Goal: Information Seeking & Learning: Find specific fact

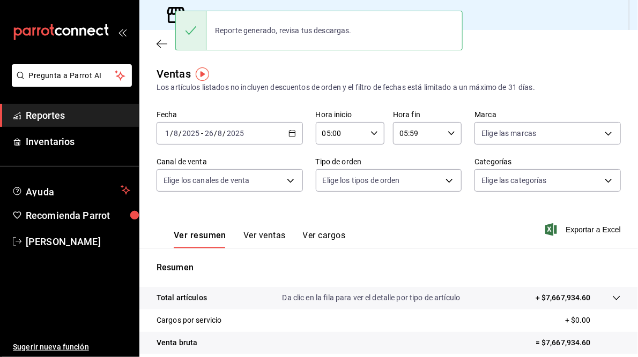
click at [240, 66] on div "Ventas Los artículos listados no incluyen descuentos de orden y el filtro de fe…" at bounding box center [388, 79] width 464 height 27
click at [511, 50] on div "Regresar" at bounding box center [388, 43] width 498 height 27
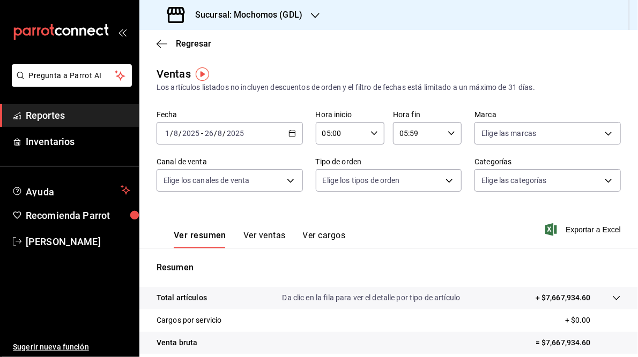
click at [319, 15] on div "Sucursal: Mochomos (GDL)" at bounding box center [236, 15] width 176 height 30
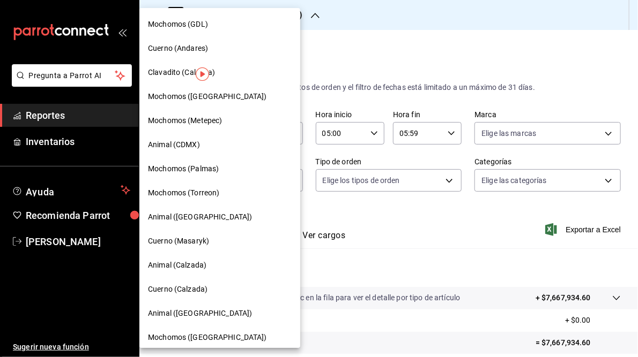
click at [182, 194] on span "Mochomos (Torreon)" at bounding box center [183, 193] width 71 height 11
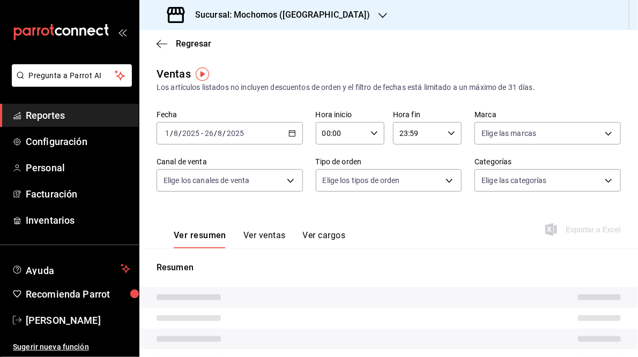
type input "05:00"
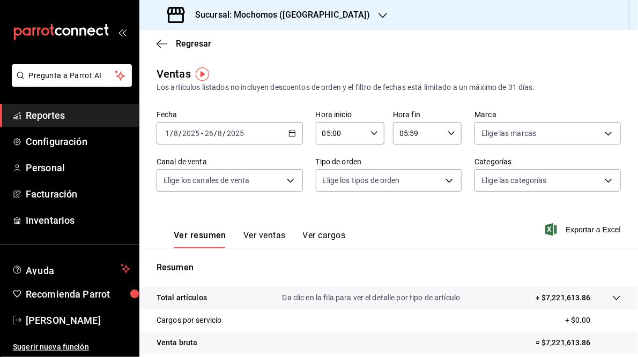
click at [289, 132] on \(Stroke\) "button" at bounding box center [292, 132] width 6 height 1
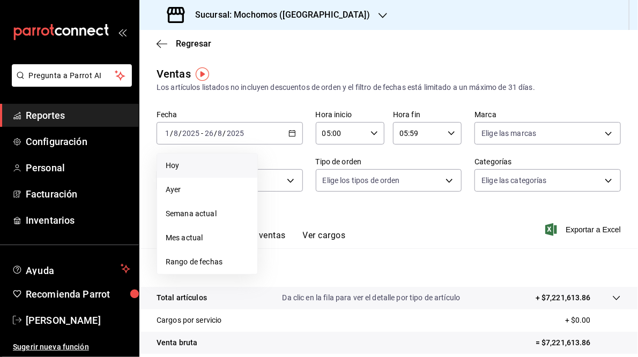
click at [176, 171] on span "Hoy" at bounding box center [207, 165] width 83 height 11
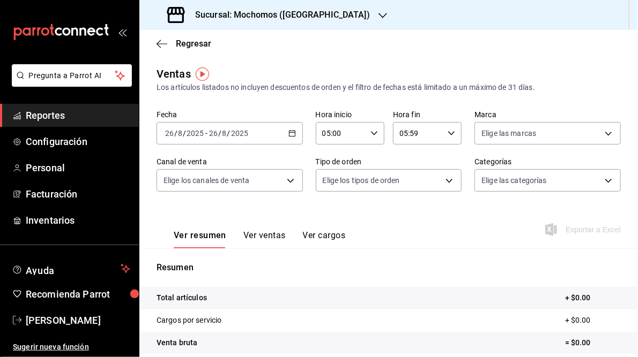
click at [290, 133] on icon "button" at bounding box center [292, 134] width 8 height 8
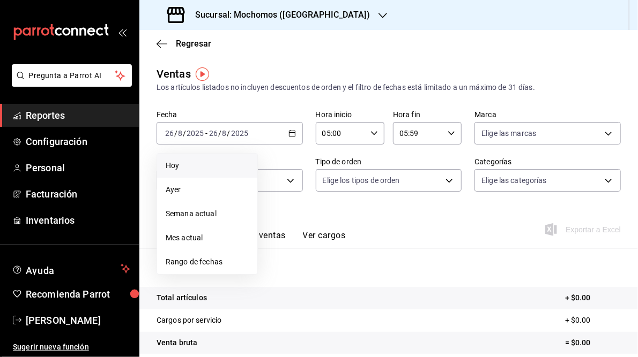
click at [420, 245] on div "Ver resumen Ver ventas Ver cargos Exportar a Excel" at bounding box center [388, 227] width 498 height 44
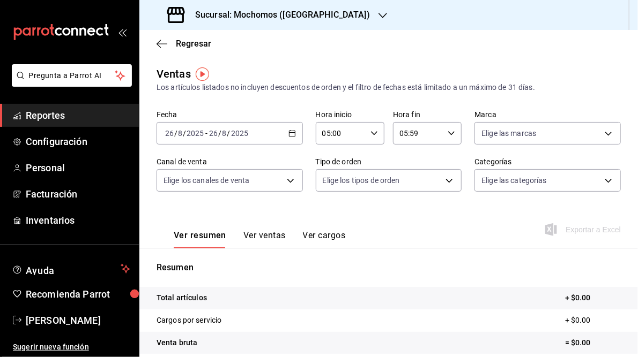
click at [447, 132] on icon "button" at bounding box center [451, 134] width 8 height 8
click at [402, 222] on span "23" at bounding box center [406, 220] width 17 height 9
type input "23:59"
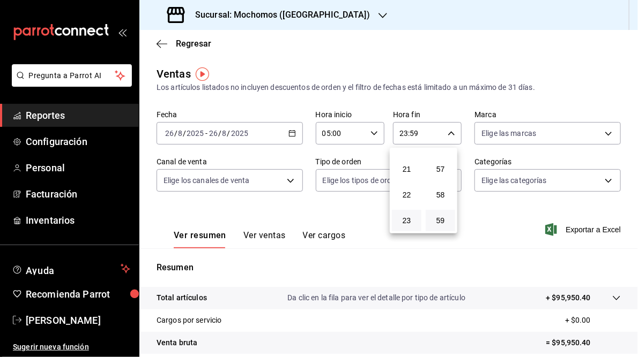
click at [503, 244] on div at bounding box center [319, 178] width 638 height 357
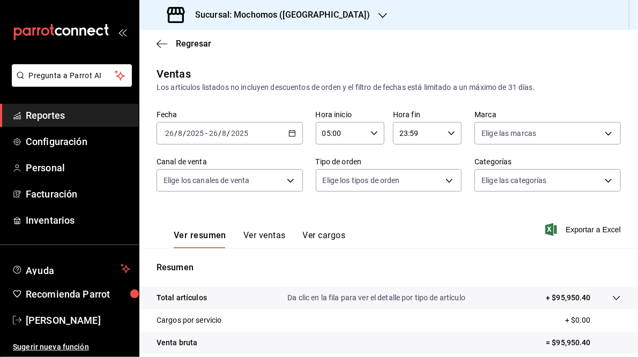
scroll to position [155, 0]
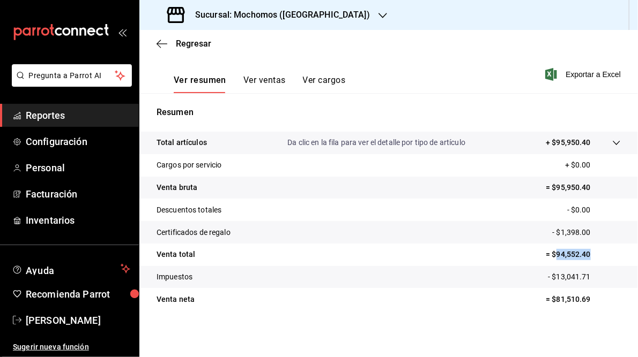
drag, startPoint x: 551, startPoint y: 253, endPoint x: 586, endPoint y: 250, distance: 35.0
click at [586, 250] on p "= $94,552.40" at bounding box center [582, 254] width 75 height 11
drag, startPoint x: 586, startPoint y: 250, endPoint x: 571, endPoint y: 253, distance: 15.2
copy p "94,552.40"
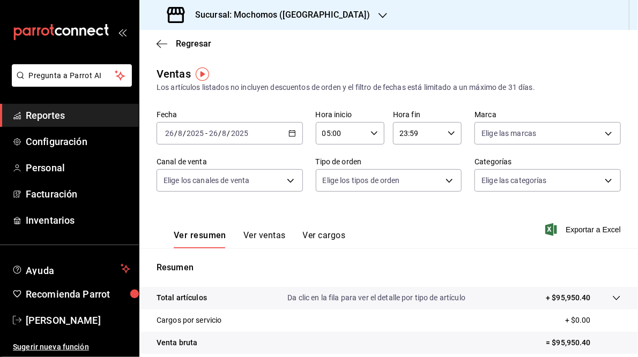
click at [292, 132] on icon "button" at bounding box center [292, 134] width 8 height 8
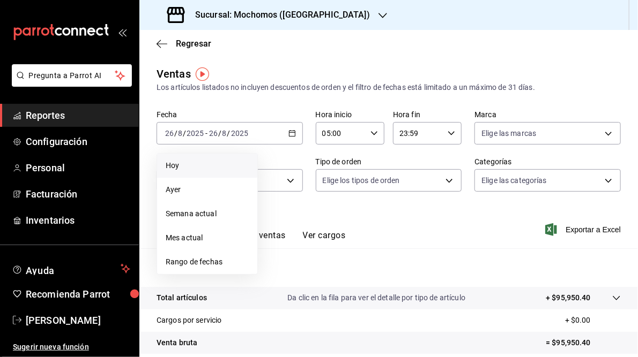
click at [423, 207] on div "Ver resumen Ver ventas Ver cargos Exportar a Excel" at bounding box center [388, 227] width 498 height 44
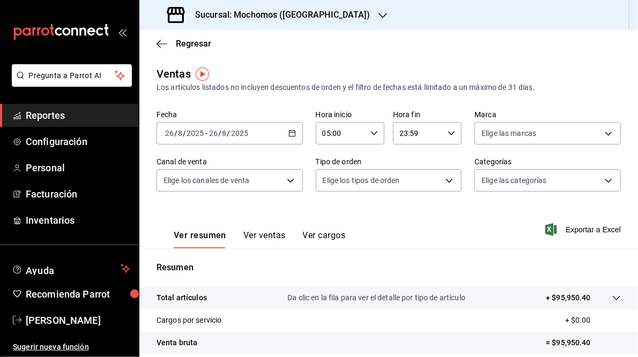
click at [286, 16] on h3 "Sucursal: Mochomos ([GEOGRAPHIC_DATA])" at bounding box center [277, 15] width 183 height 13
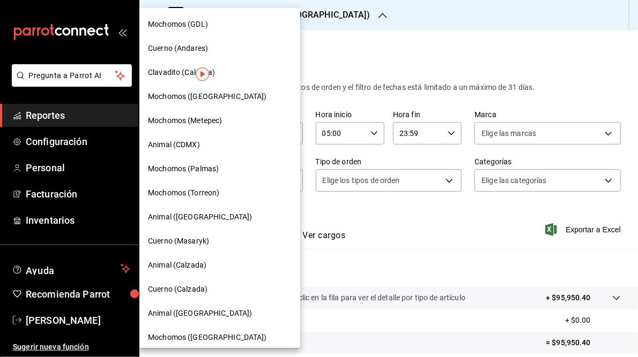
click at [168, 48] on span "Cuerno (Andares)" at bounding box center [178, 48] width 60 height 11
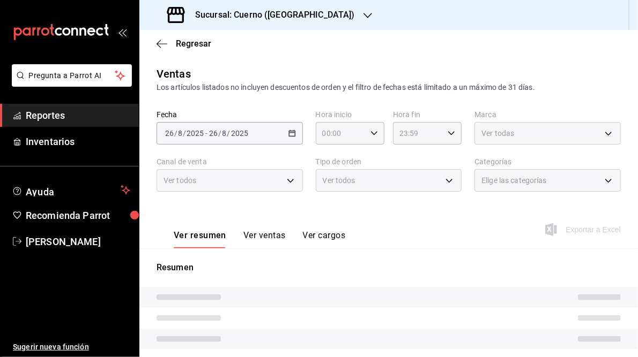
scroll to position [106, 0]
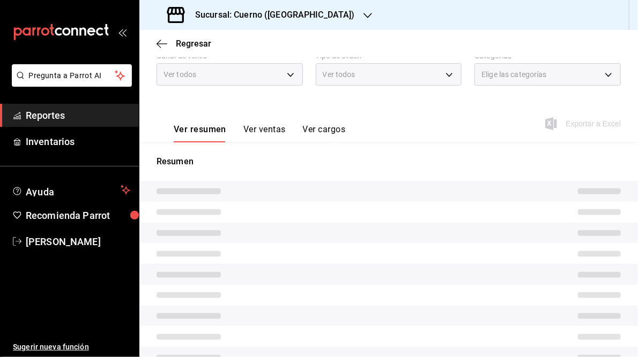
type input "05:00"
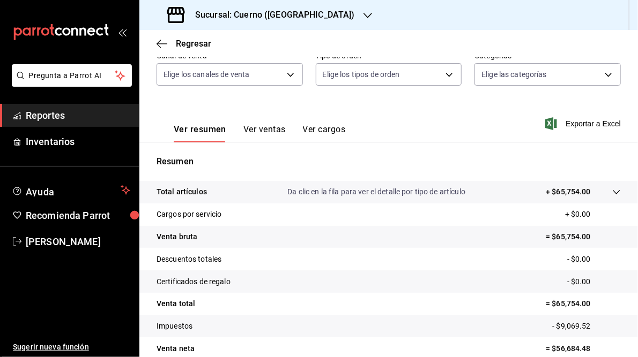
scroll to position [155, 0]
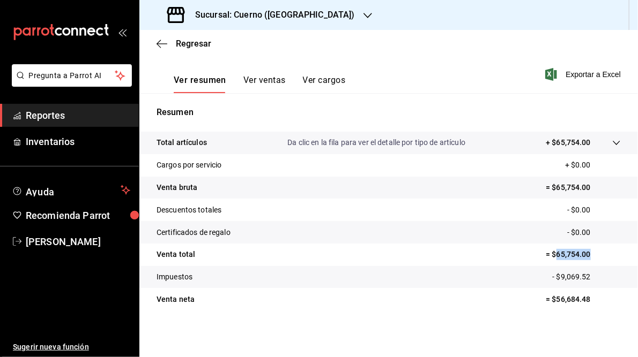
drag, startPoint x: 549, startPoint y: 255, endPoint x: 594, endPoint y: 253, distance: 45.1
click at [594, 253] on p "= $65,754.00" at bounding box center [582, 254] width 75 height 11
drag, startPoint x: 594, startPoint y: 253, endPoint x: 566, endPoint y: 249, distance: 28.2
copy p "65,754.00"
click at [272, 16] on h3 "Sucursal: Cuerno ([GEOGRAPHIC_DATA])" at bounding box center [270, 15] width 168 height 13
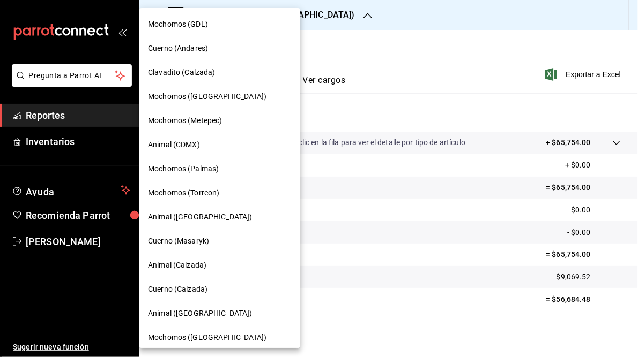
click at [197, 25] on span "Mochomos (GDL)" at bounding box center [178, 24] width 60 height 11
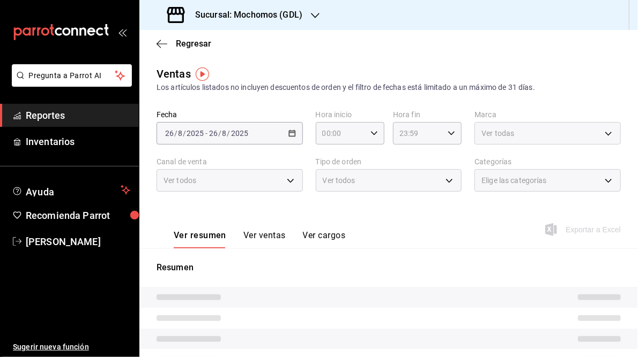
type input "05:00"
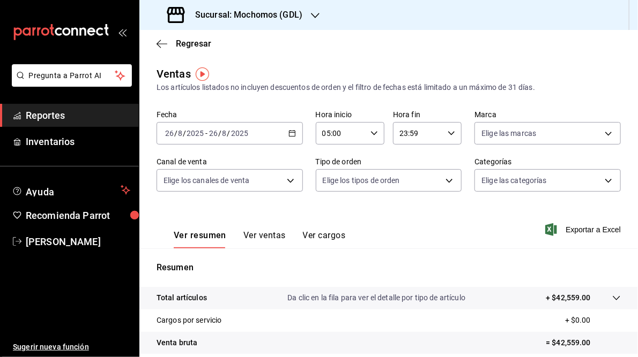
scroll to position [155, 0]
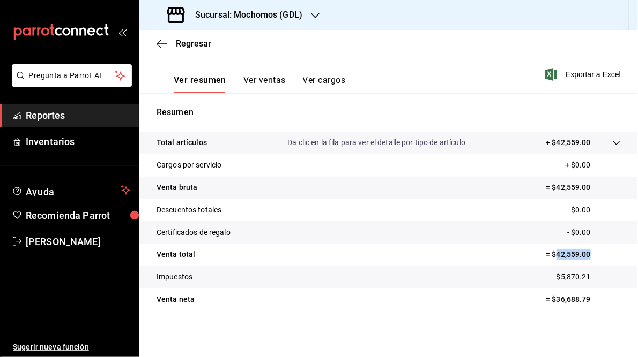
drag, startPoint x: 550, startPoint y: 255, endPoint x: 585, endPoint y: 253, distance: 34.3
click at [585, 253] on p "= $42,559.00" at bounding box center [582, 254] width 75 height 11
drag, startPoint x: 585, startPoint y: 253, endPoint x: 570, endPoint y: 253, distance: 14.5
copy p "42,559.00"
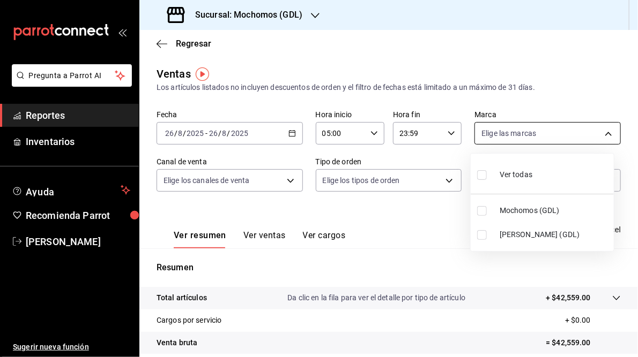
click at [603, 134] on body "Pregunta a Parrot AI Reportes Inventarios Ayuda Recomienda Parrot [PERSON_NAME]…" at bounding box center [319, 178] width 638 height 357
click at [520, 228] on li "[PERSON_NAME] (GDL)" at bounding box center [541, 235] width 143 height 24
type input "9cac9703-0c5a-4d8b-addd-5b6b571d65b9"
checkbox input "true"
click at [401, 228] on div at bounding box center [319, 178] width 638 height 357
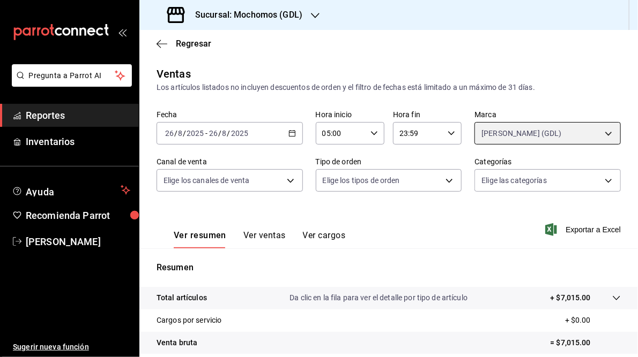
scroll to position [155, 0]
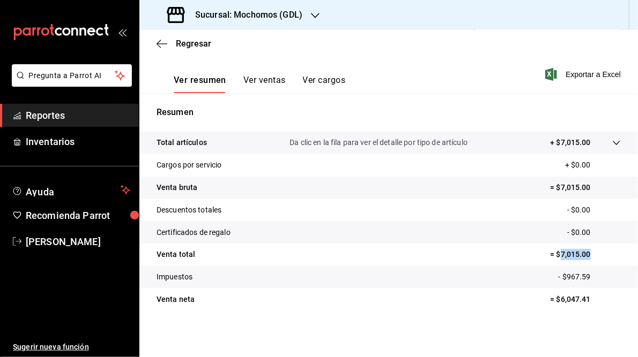
drag, startPoint x: 555, startPoint y: 253, endPoint x: 594, endPoint y: 253, distance: 38.6
click at [594, 253] on p "= $7,015.00" at bounding box center [585, 254] width 70 height 11
drag, startPoint x: 594, startPoint y: 253, endPoint x: 571, endPoint y: 253, distance: 22.5
copy p "7,015.00"
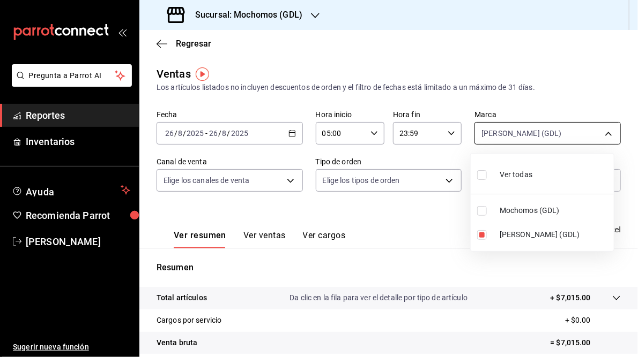
click at [603, 132] on body "Pregunta a Parrot AI Reportes Inventarios Ayuda Recomienda Parrot [PERSON_NAME]…" at bounding box center [319, 178] width 638 height 357
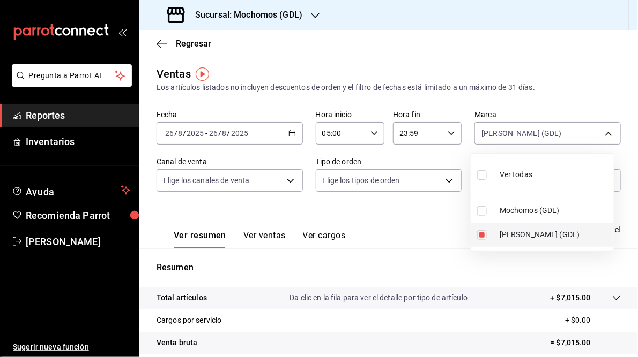
click at [484, 233] on input "checkbox" at bounding box center [482, 235] width 10 height 10
checkbox input "false"
click at [486, 210] on input "checkbox" at bounding box center [482, 211] width 10 height 10
checkbox input "true"
type input "36c25d4a-7cb0-456c-a434-e981d54830bc"
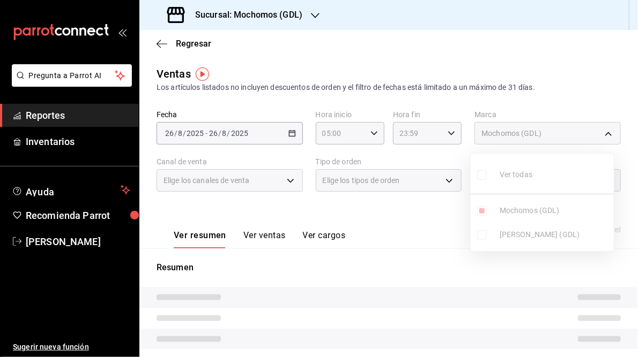
click at [397, 208] on div at bounding box center [319, 178] width 638 height 357
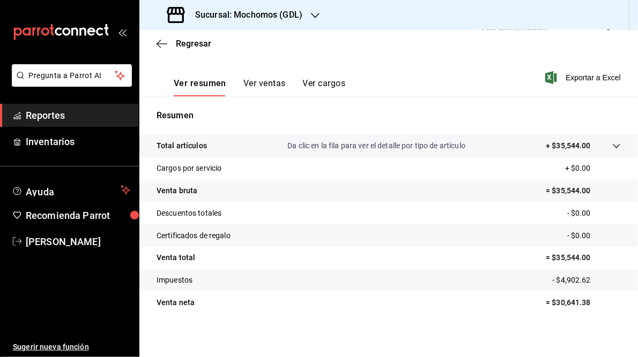
scroll to position [153, 0]
drag, startPoint x: 550, startPoint y: 257, endPoint x: 587, endPoint y: 259, distance: 37.0
click at [587, 259] on p "= $35,544.00" at bounding box center [582, 257] width 75 height 11
drag, startPoint x: 587, startPoint y: 259, endPoint x: 565, endPoint y: 256, distance: 22.7
copy p "35,544.00"
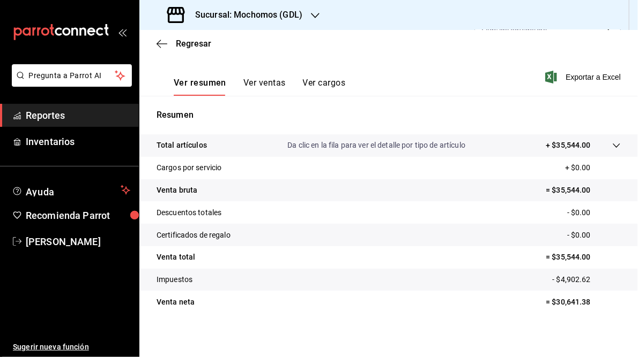
click at [261, 13] on h3 "Sucursal: Mochomos (GDL)" at bounding box center [244, 15] width 116 height 13
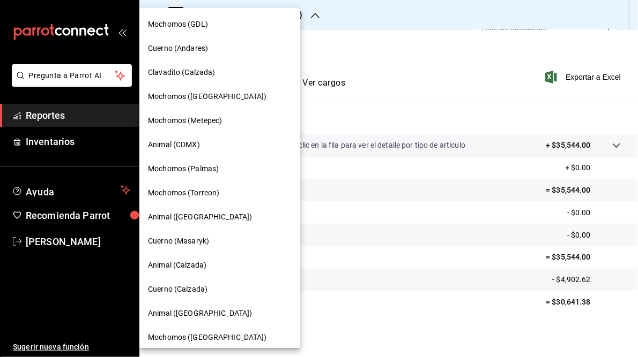
scroll to position [78, 0]
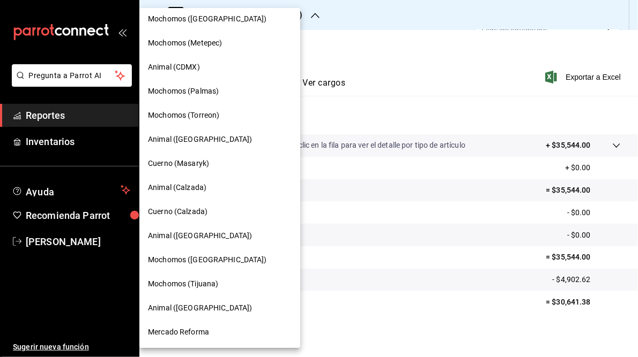
click at [190, 259] on span "Mochomos ([GEOGRAPHIC_DATA])" at bounding box center [207, 260] width 119 height 11
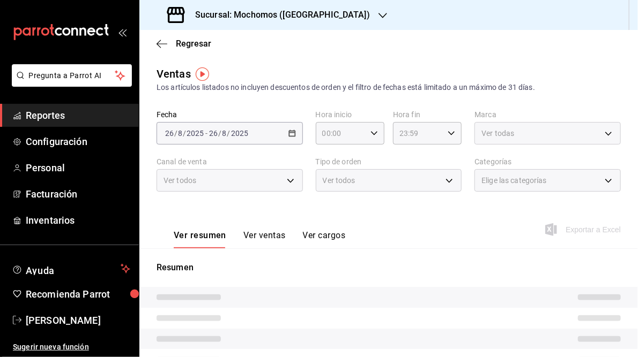
type input "05:00"
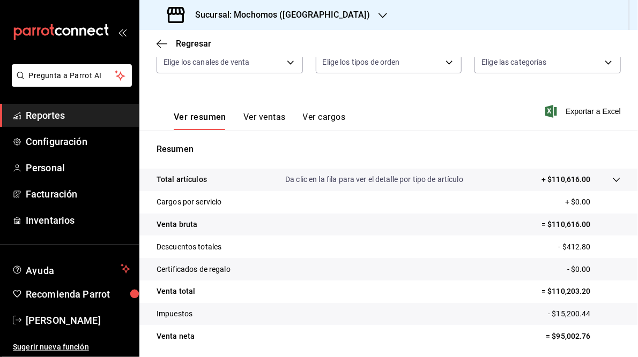
scroll to position [119, 0]
drag, startPoint x: 545, startPoint y: 291, endPoint x: 584, endPoint y: 293, distance: 38.1
click at [584, 293] on p "= $110,203.20" at bounding box center [580, 291] width 79 height 11
drag, startPoint x: 584, startPoint y: 293, endPoint x: 564, endPoint y: 292, distance: 19.9
copy p "110,203.20"
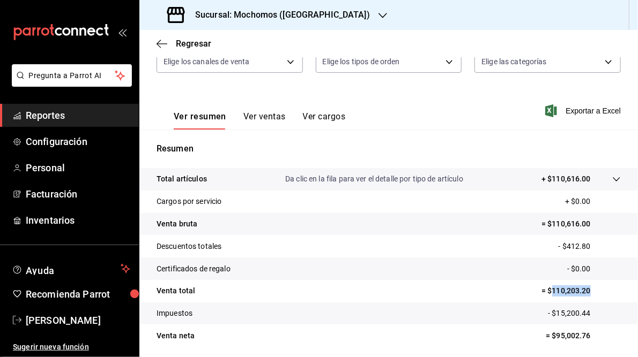
scroll to position [155, 0]
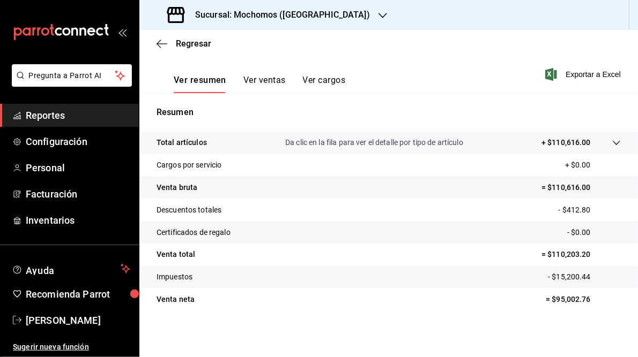
click at [294, 16] on h3 "Sucursal: Mochomos ([GEOGRAPHIC_DATA])" at bounding box center [277, 15] width 183 height 13
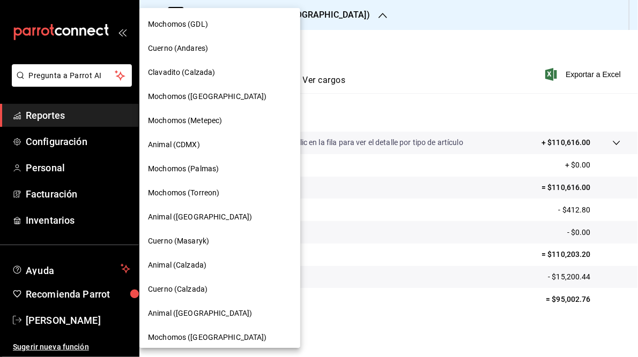
scroll to position [78, 0]
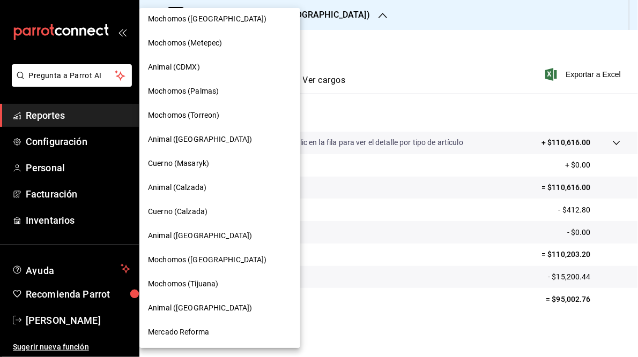
click at [182, 335] on span "Mercado Reforma" at bounding box center [178, 332] width 61 height 11
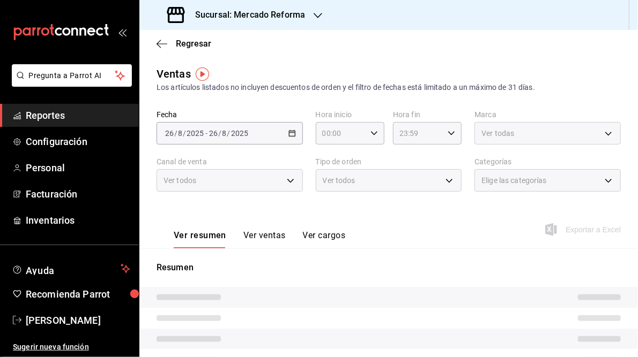
type input "05:00"
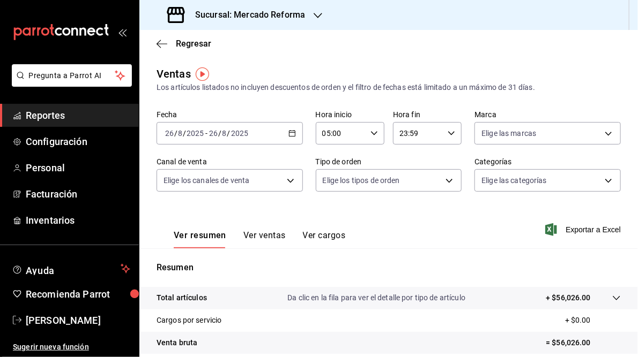
scroll to position [155, 0]
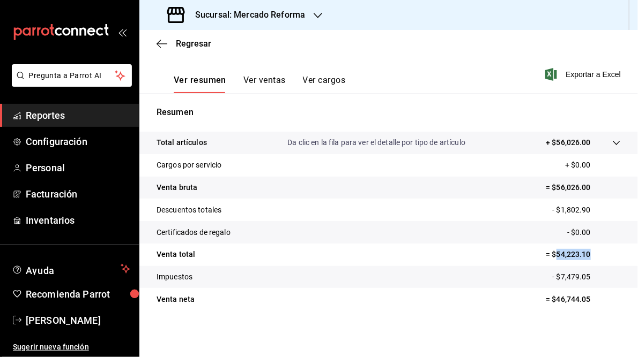
drag, startPoint x: 550, startPoint y: 253, endPoint x: 592, endPoint y: 253, distance: 41.8
click at [592, 253] on p "= $54,223.10" at bounding box center [582, 254] width 75 height 11
drag, startPoint x: 592, startPoint y: 253, endPoint x: 573, endPoint y: 253, distance: 18.8
copy p "54,223.10"
click at [164, 48] on icon "button" at bounding box center [161, 44] width 11 height 10
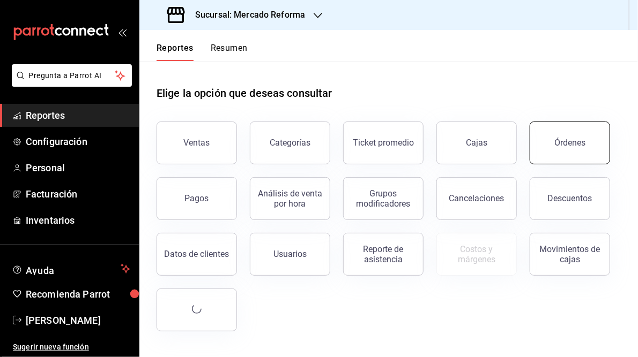
click at [560, 147] on div "Órdenes" at bounding box center [569, 143] width 31 height 10
